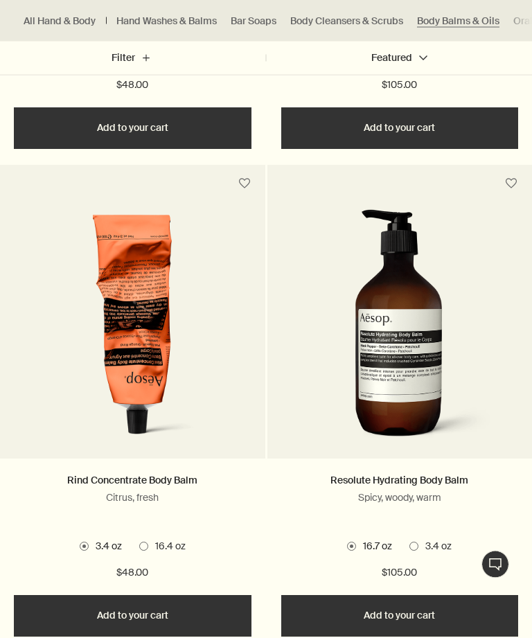
scroll to position [842, 0]
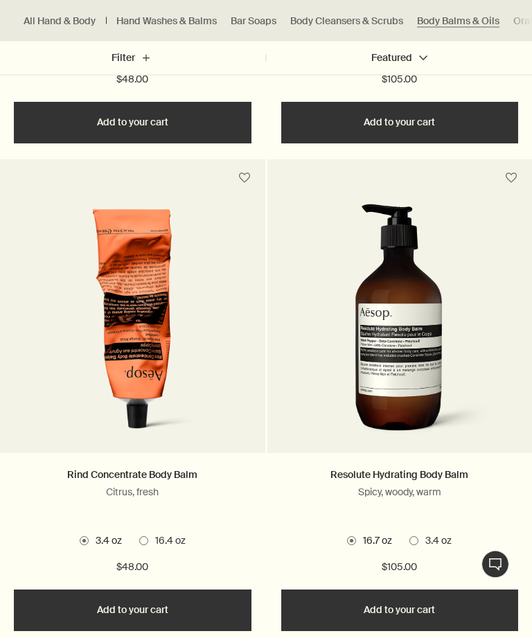
click at [454, 469] on link "Resolute Hydrating Body Balm" at bounding box center [399, 475] width 138 height 12
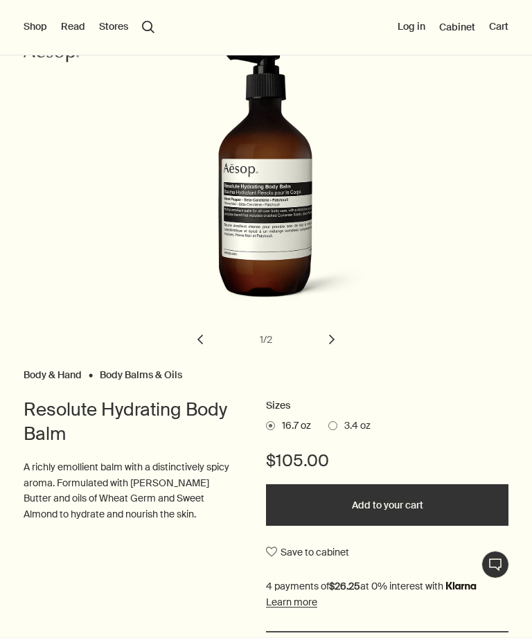
scroll to position [103, 0]
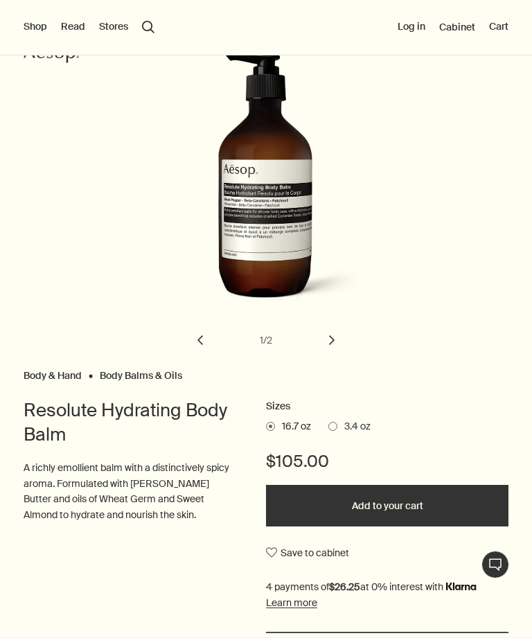
click at [338, 425] on span "3.4 oz" at bounding box center [353, 427] width 33 height 14
click at [328, 425] on input "3.4 oz" at bounding box center [328, 424] width 0 height 9
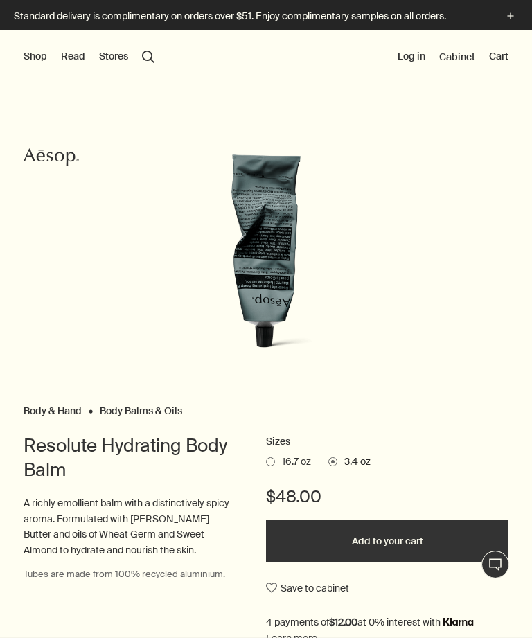
scroll to position [0, 0]
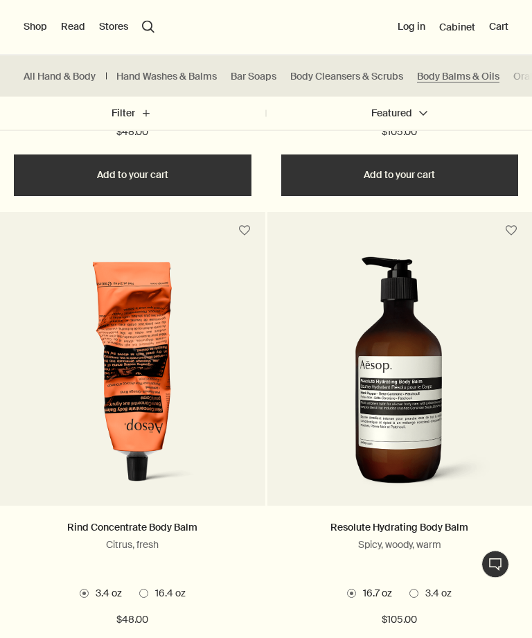
scroll to position [771, 0]
